Goal: Find contact information: Find contact information

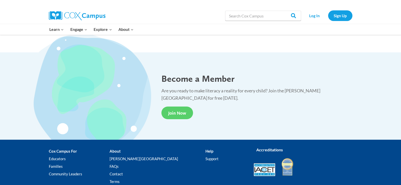
scroll to position [950, 0]
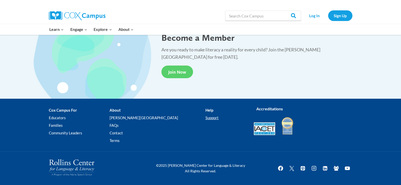
click at [205, 118] on link "Support" at bounding box center [225, 118] width 40 height 8
click at [131, 131] on link "Contact" at bounding box center [158, 133] width 96 height 8
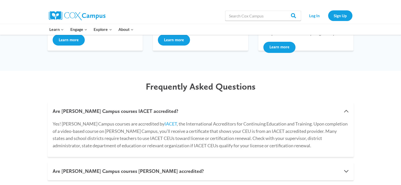
scroll to position [152, 0]
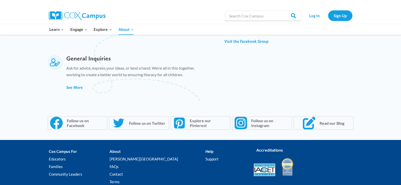
scroll to position [354, 0]
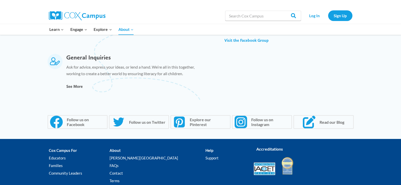
click at [77, 87] on span "See More" at bounding box center [74, 86] width 16 height 5
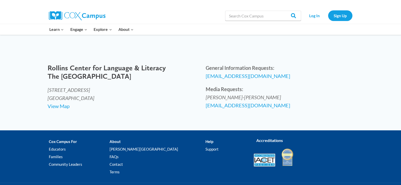
scroll to position [260, 0]
